Goal: Task Accomplishment & Management: Complete application form

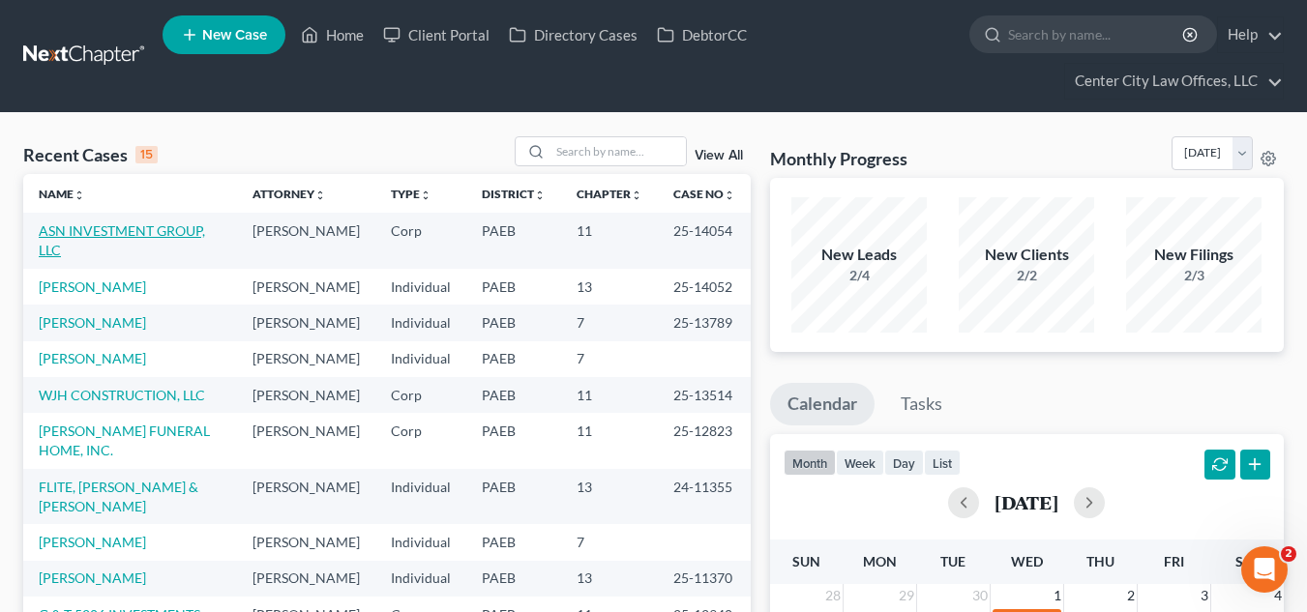
click at [134, 230] on link "ASN INVESTMENT GROUP, LLC" at bounding box center [122, 240] width 166 height 36
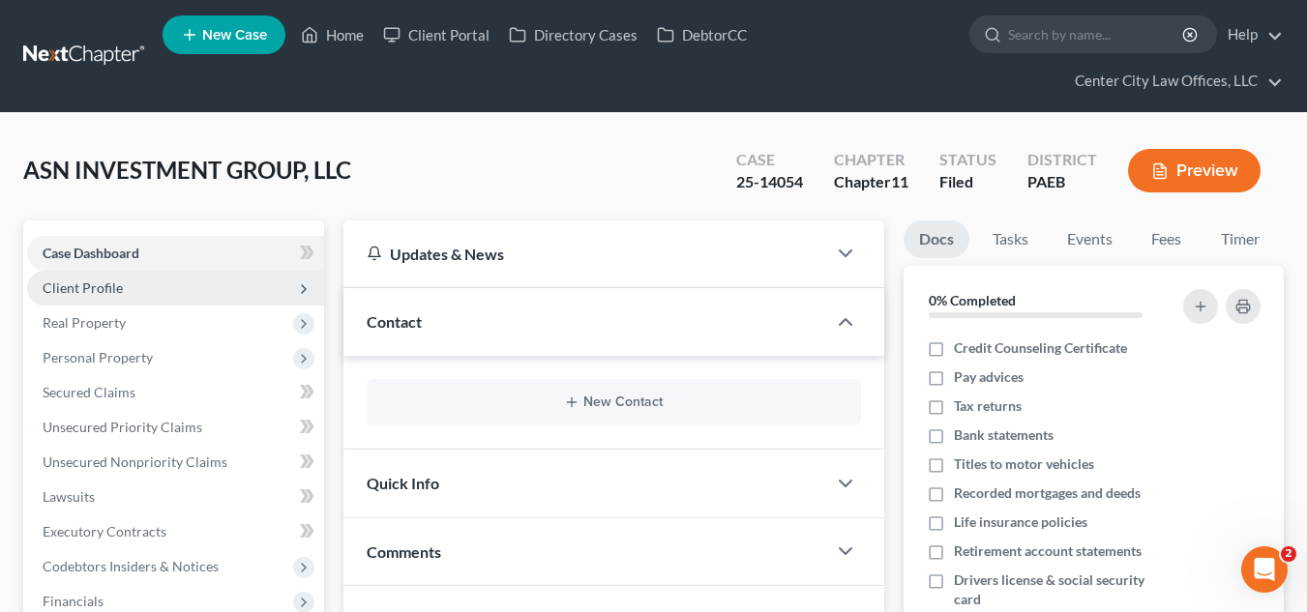
click at [124, 295] on span "Client Profile" at bounding box center [175, 288] width 297 height 35
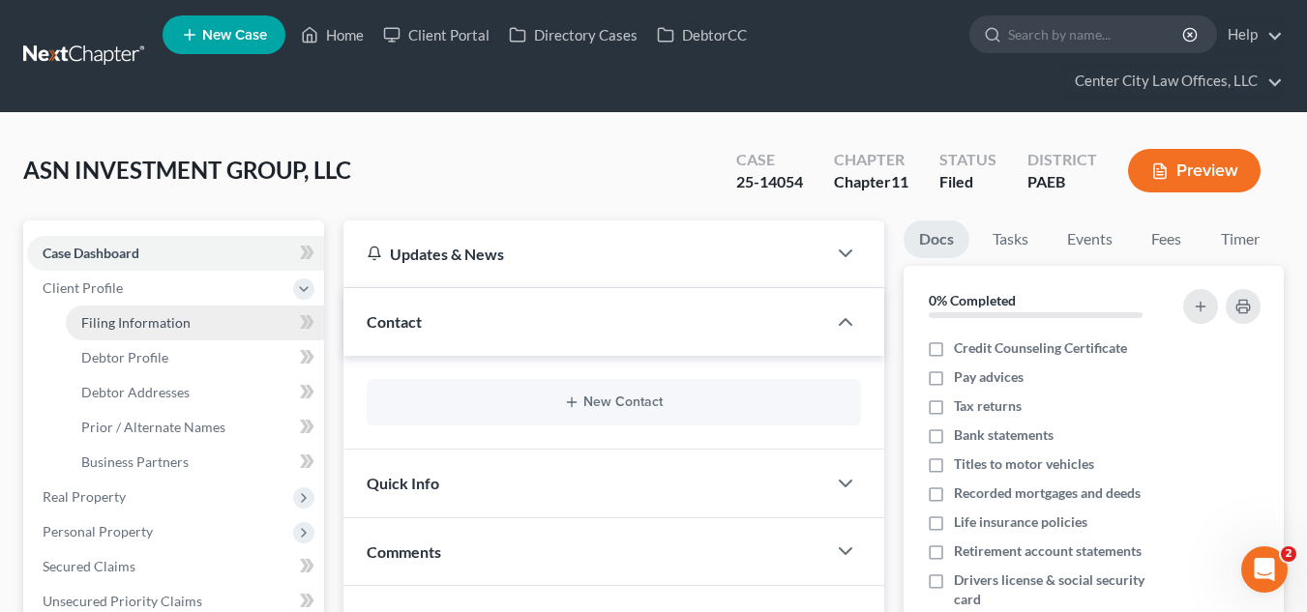
click at [124, 320] on span "Filing Information" at bounding box center [135, 322] width 109 height 16
select select "3"
select select "1"
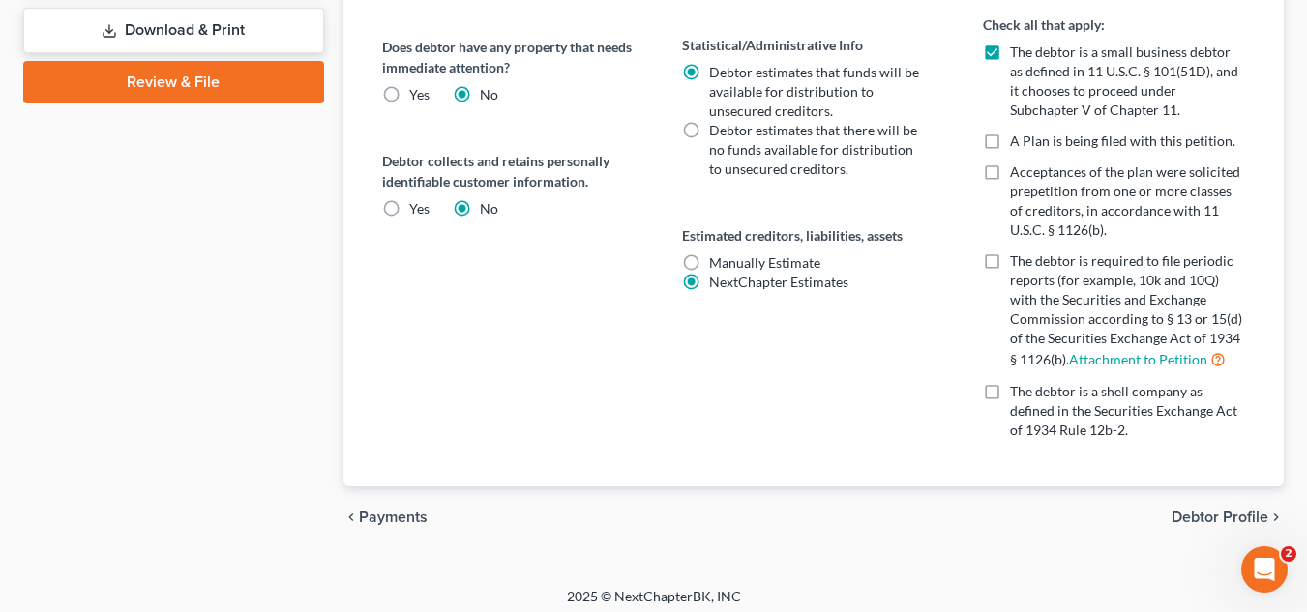
scroll to position [931, 0]
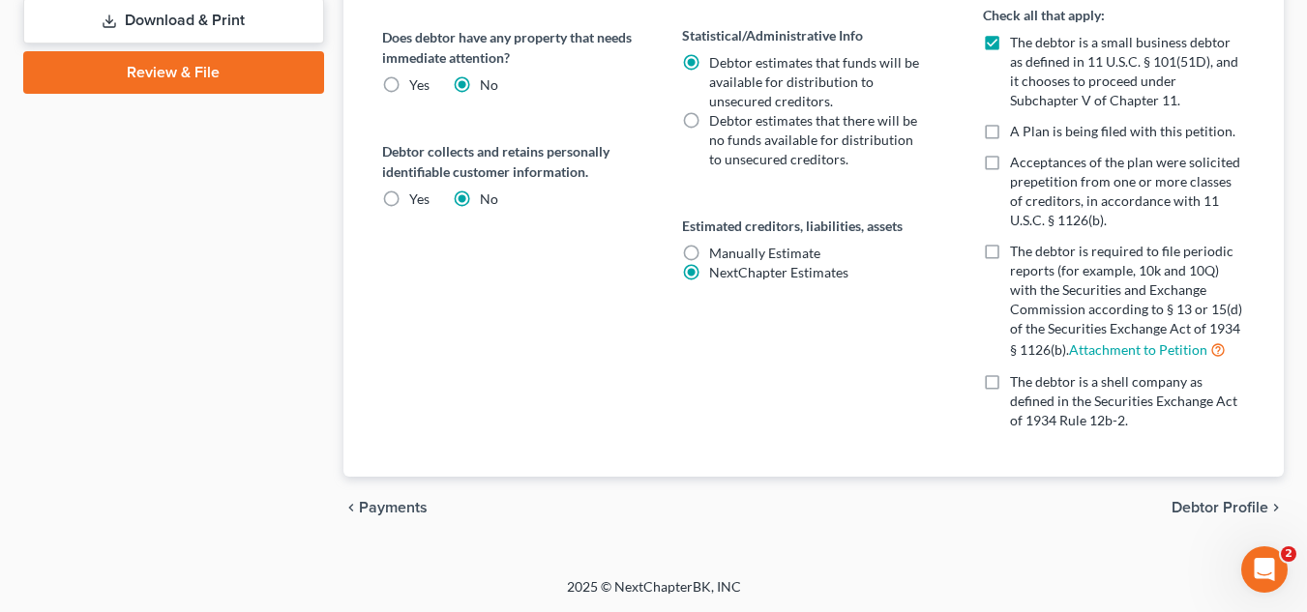
click at [1213, 505] on span "Debtor Profile" at bounding box center [1219, 507] width 97 height 15
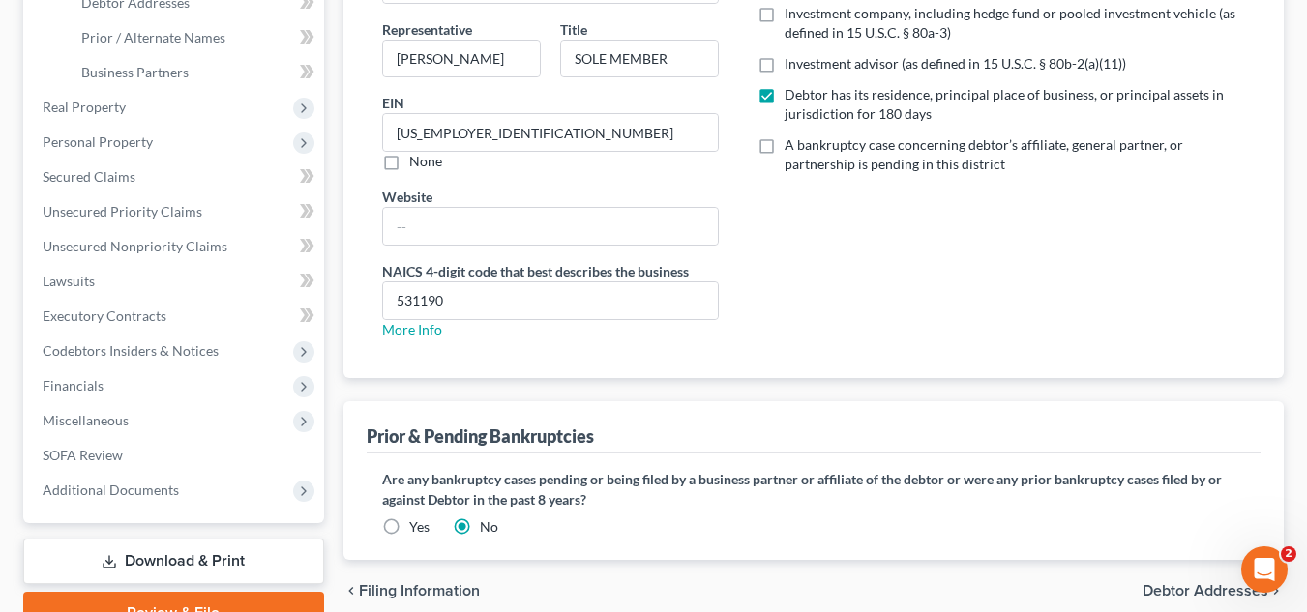
scroll to position [419, 0]
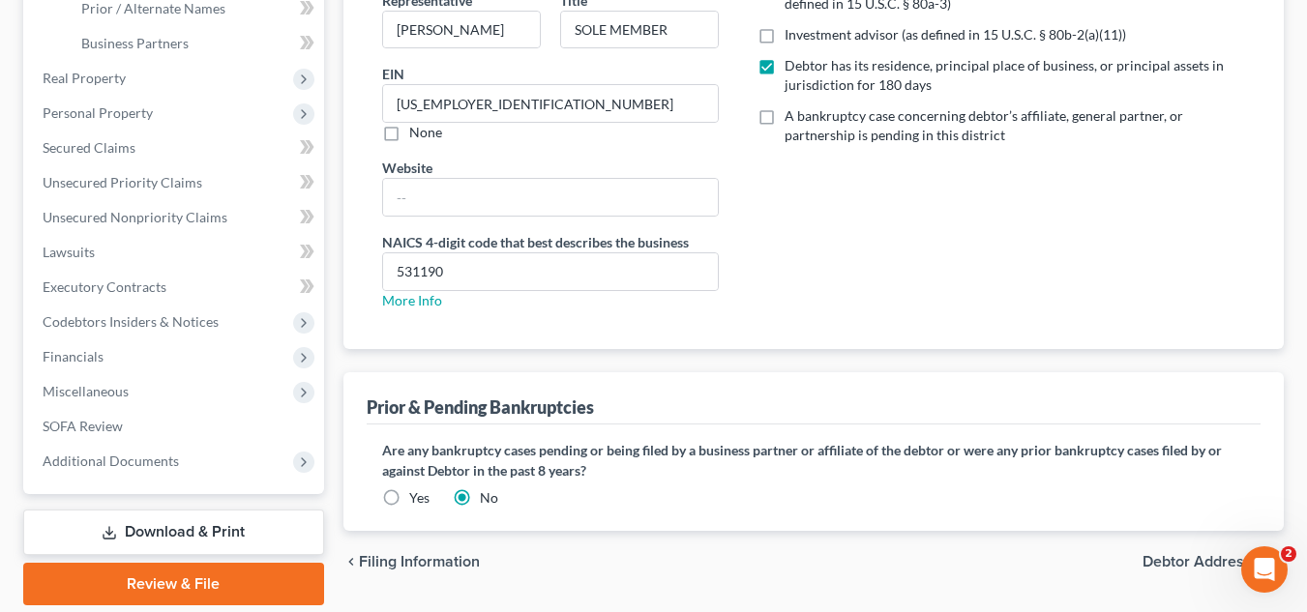
click at [409, 496] on label "Yes" at bounding box center [419, 497] width 20 height 19
click at [417, 496] on input "Yes" at bounding box center [423, 494] width 13 height 13
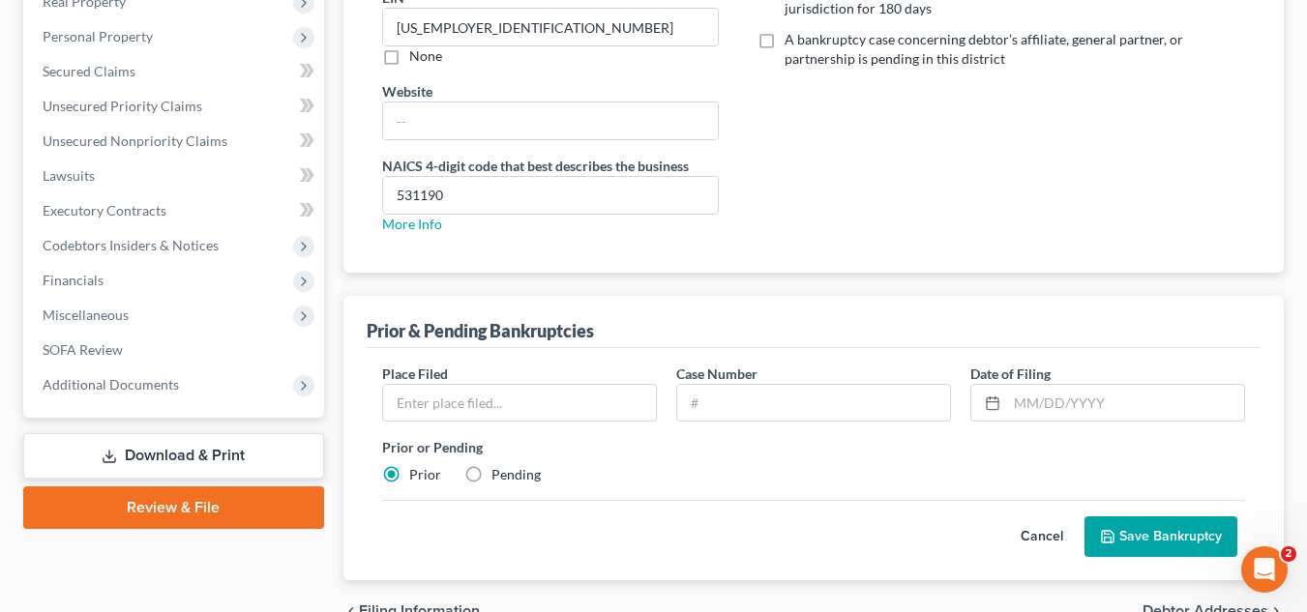
scroll to position [516, 0]
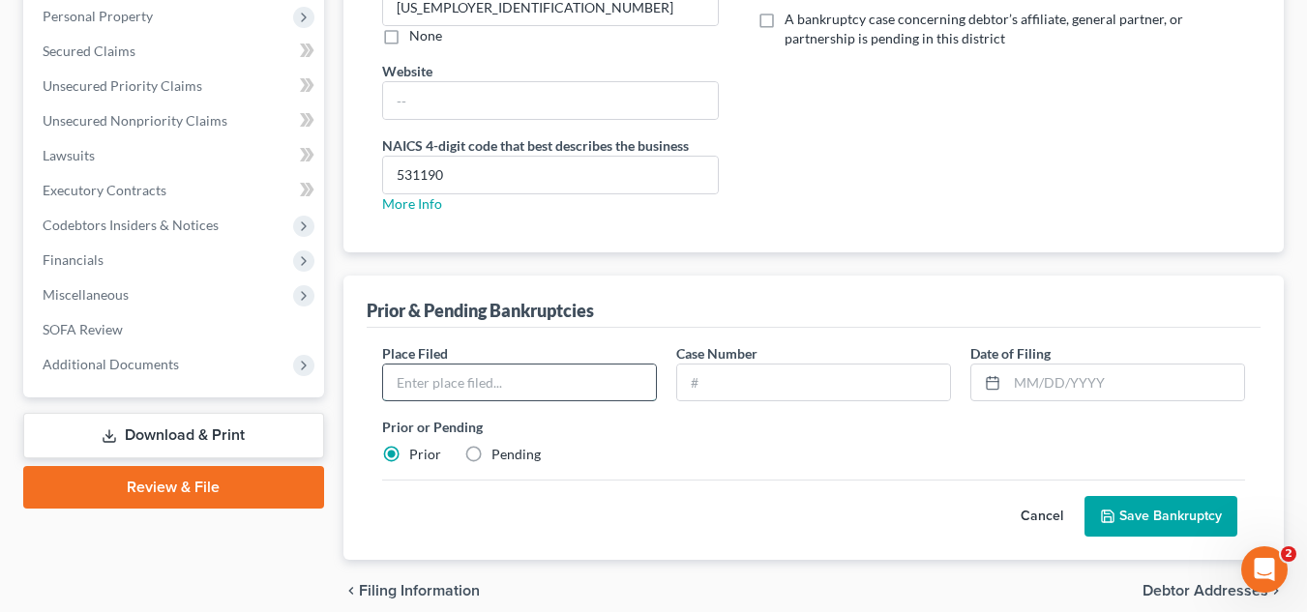
click at [526, 383] on input "text" at bounding box center [519, 383] width 273 height 37
type input "EASTERN DISTRICT OF OF [GEOGRAPHIC_DATA]"
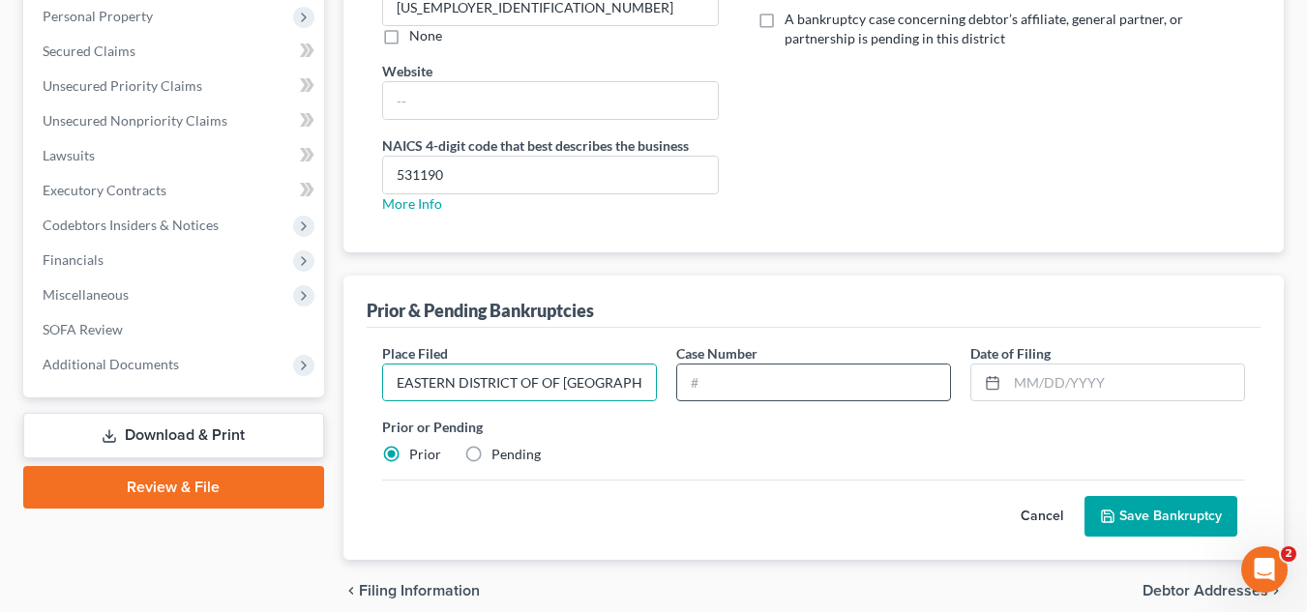
click at [706, 390] on input "text" at bounding box center [813, 383] width 273 height 37
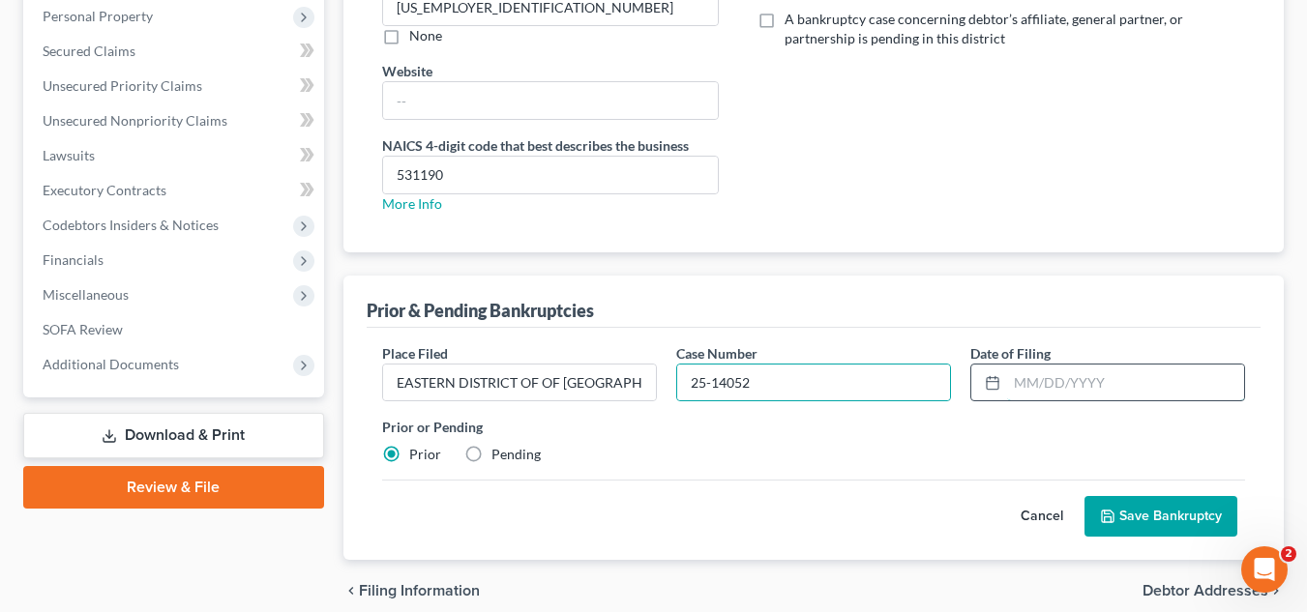
click at [1047, 376] on input "text" at bounding box center [1125, 383] width 237 height 37
click at [828, 383] on input "25-14052" at bounding box center [813, 383] width 273 height 37
type input "2"
type input "25-13576"
type input "[DATE]"
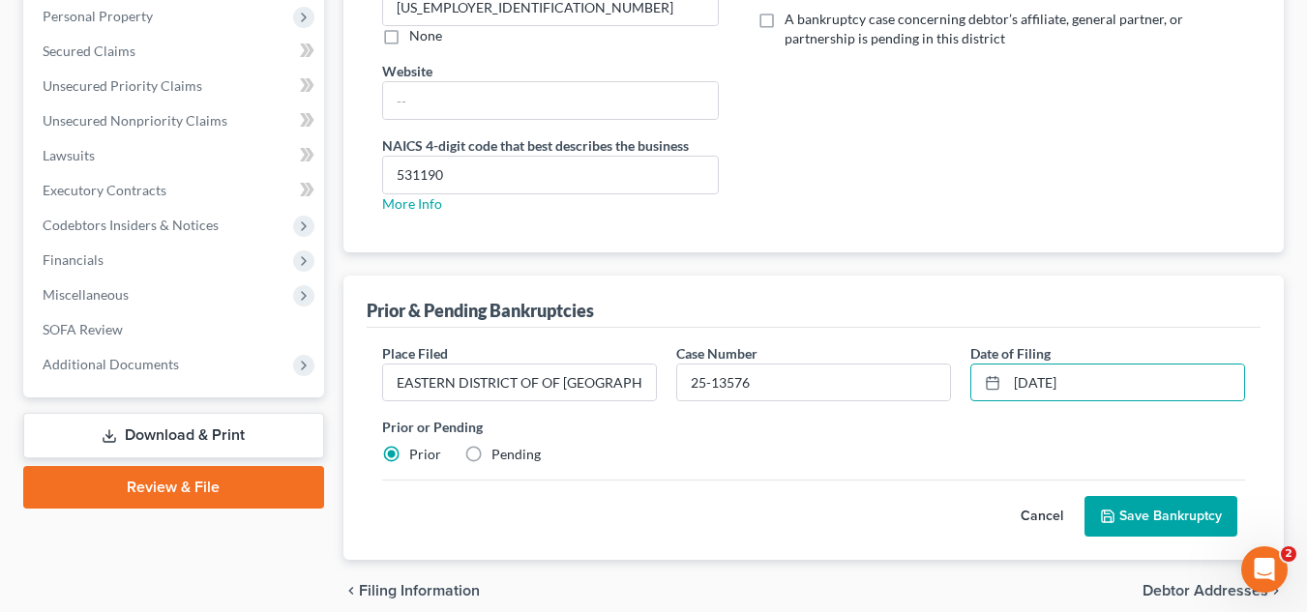
click at [676, 321] on div "Prior & Pending Bankruptcies" at bounding box center [814, 302] width 894 height 52
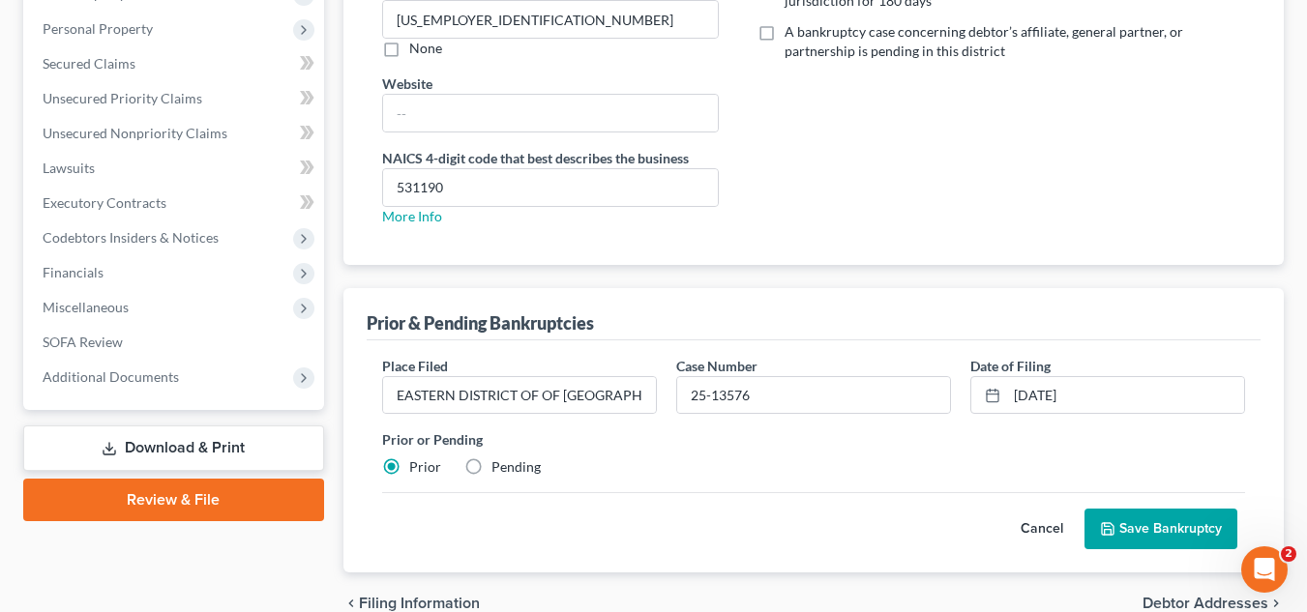
scroll to position [532, 0]
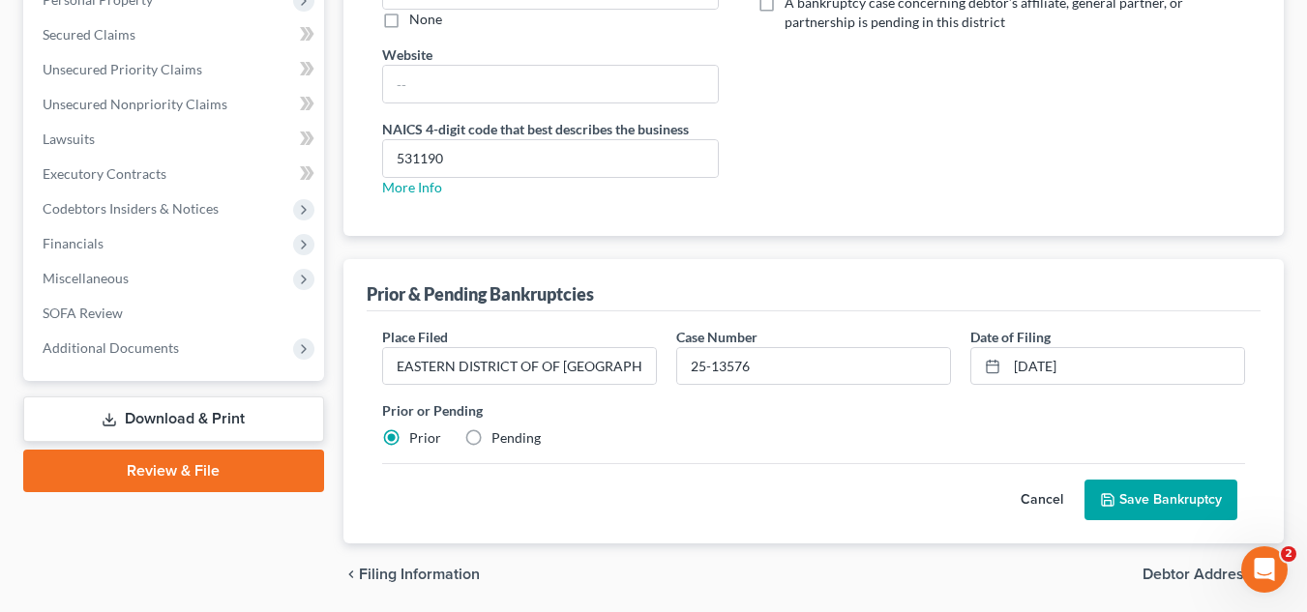
click at [1143, 568] on span "Debtor Addresses" at bounding box center [1205, 574] width 126 height 15
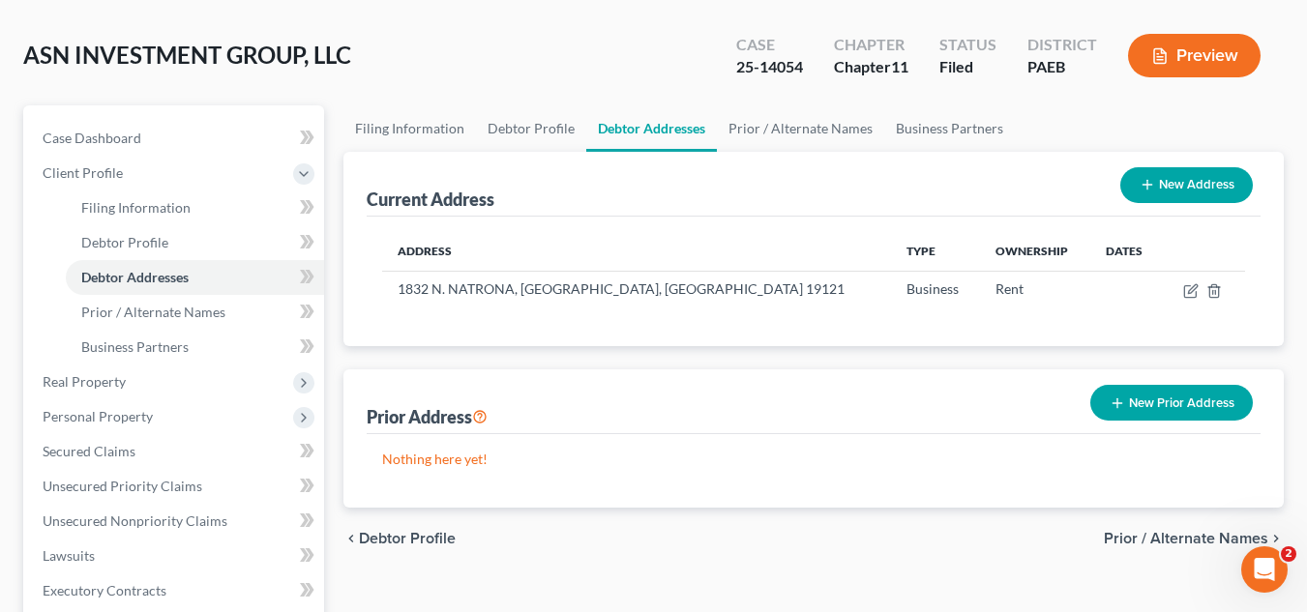
scroll to position [210, 0]
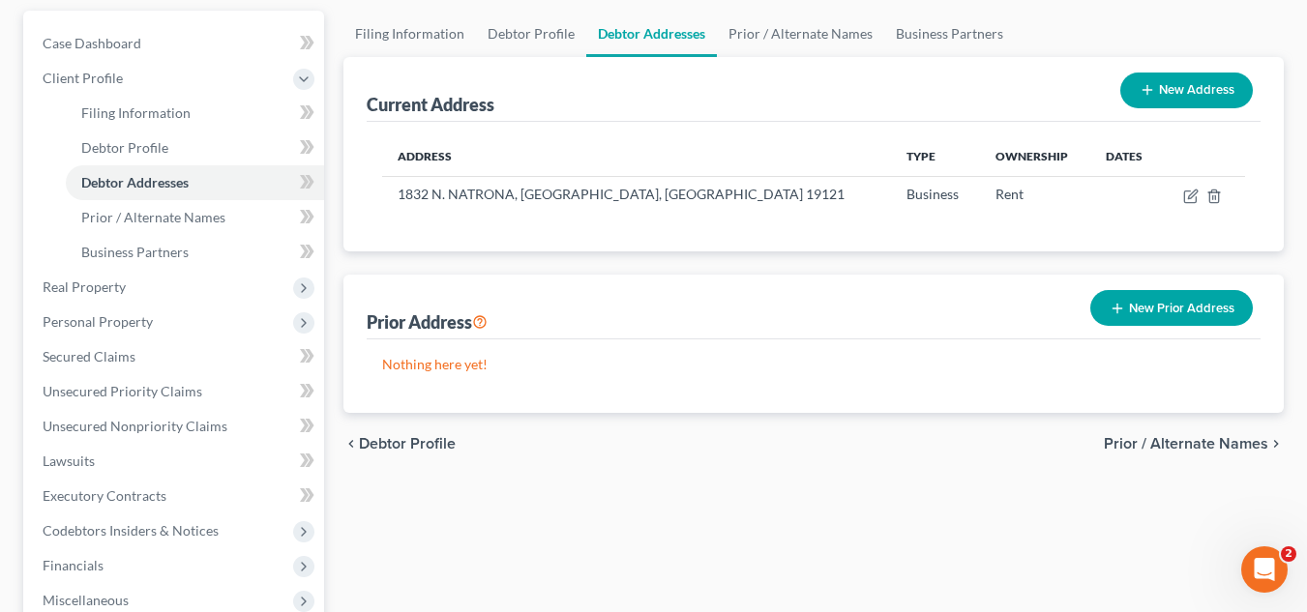
click at [1160, 441] on span "Prior / Alternate Names" at bounding box center [1186, 443] width 164 height 15
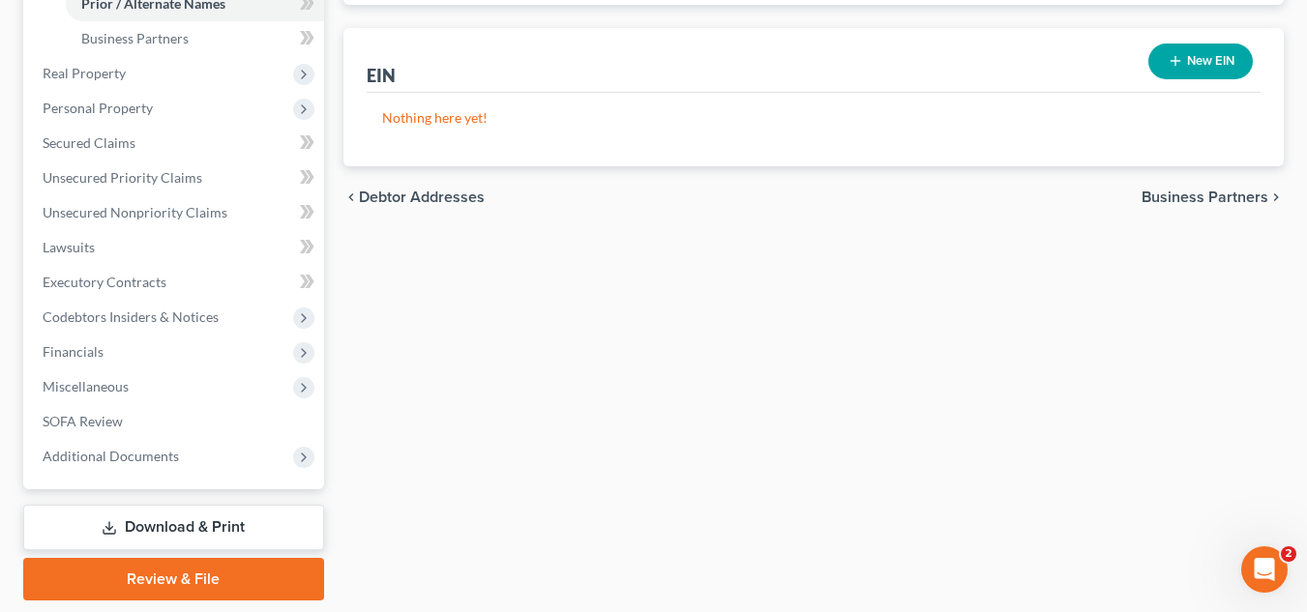
scroll to position [435, 0]
